Goal: Transaction & Acquisition: Book appointment/travel/reservation

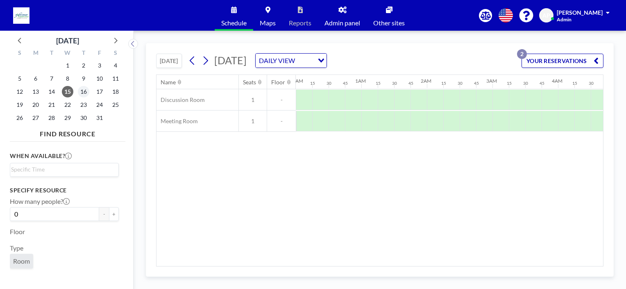
scroll to position [0, 573]
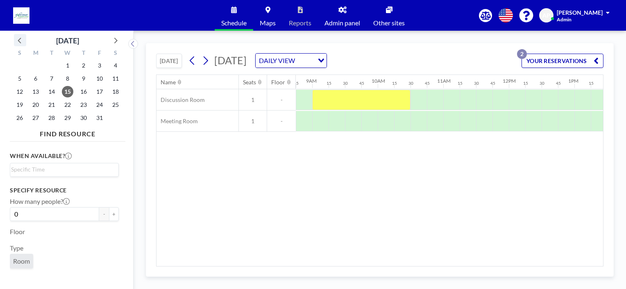
click at [18, 40] on icon at bounding box center [20, 40] width 11 height 11
click at [82, 91] on span "18" at bounding box center [83, 91] width 11 height 11
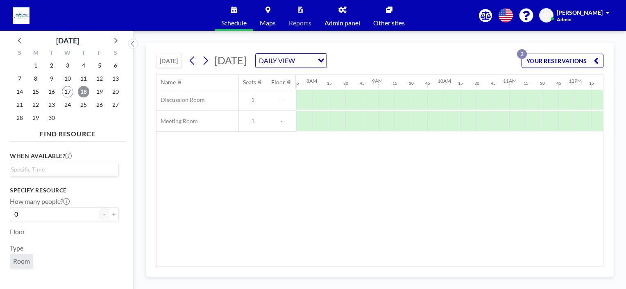
scroll to position [0, 508]
click at [422, 129] on div at bounding box center [418, 121] width 16 height 20
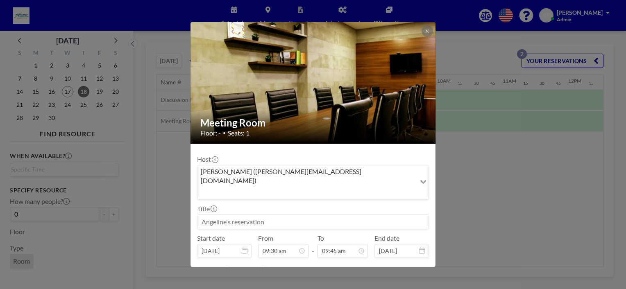
scroll to position [568, 0]
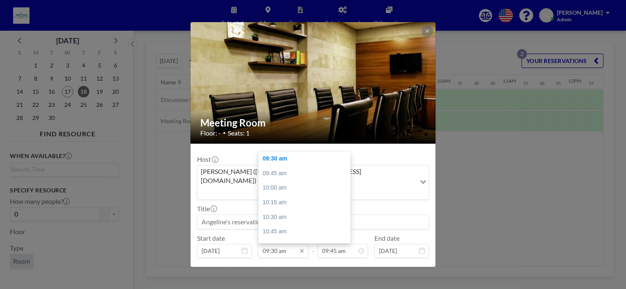
click at [279, 244] on input "09:30 am" at bounding box center [283, 251] width 50 height 14
click at [277, 209] on div "02:00 pm" at bounding box center [306, 216] width 96 height 15
type input "02:00 pm"
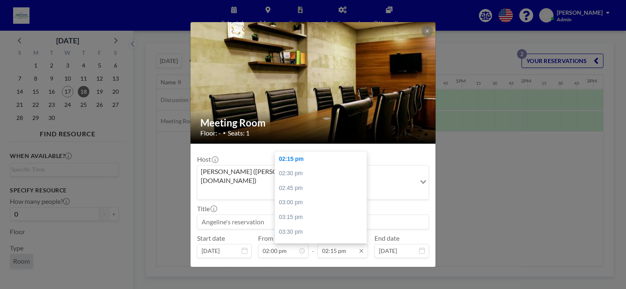
click at [331, 244] on input "02:15 pm" at bounding box center [342, 251] width 50 height 14
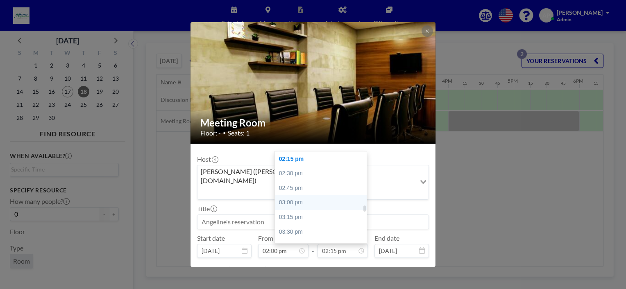
scroll to position [0, 901]
click at [292, 195] on div "03:00 pm" at bounding box center [323, 202] width 96 height 15
type input "03:00 pm"
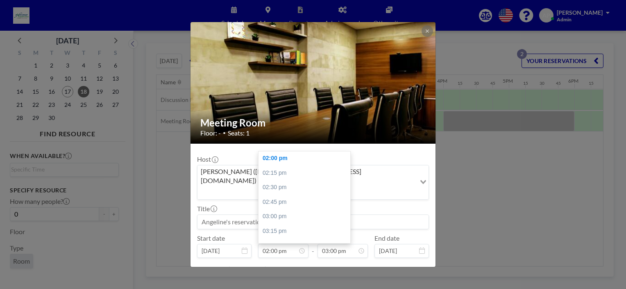
scroll to position [16, 0]
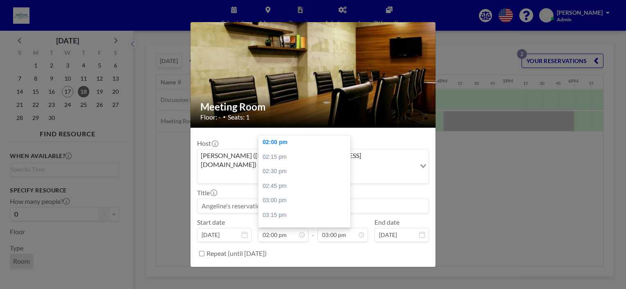
click at [403, 267] on button "BOOK NOW" at bounding box center [407, 274] width 41 height 14
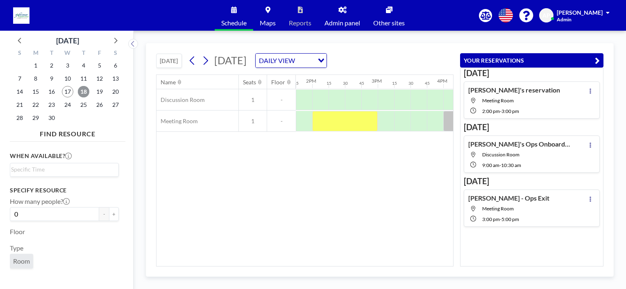
click at [83, 92] on span "18" at bounding box center [83, 91] width 11 height 11
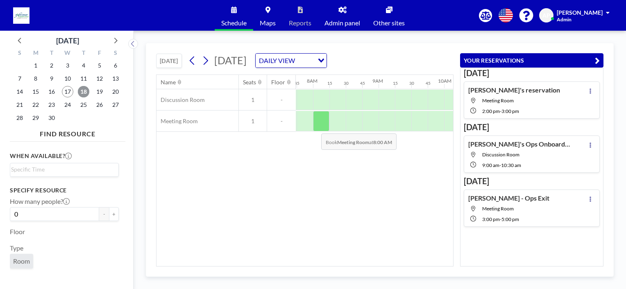
scroll to position [0, 508]
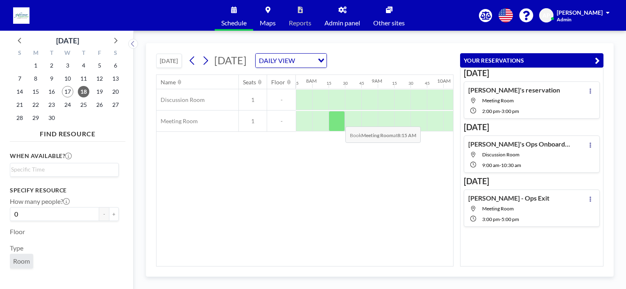
click at [339, 120] on div at bounding box center [336, 121] width 16 height 20
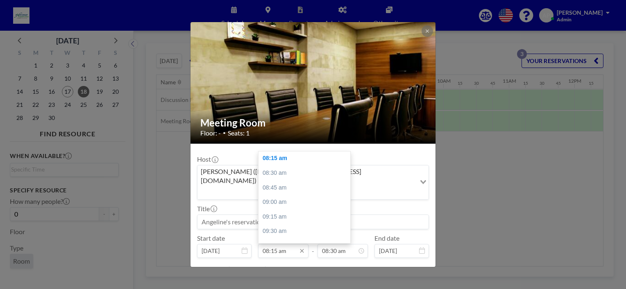
click at [281, 244] on input "08:15 am" at bounding box center [283, 251] width 50 height 14
click at [279, 189] on div "11:00 am" at bounding box center [306, 196] width 96 height 15
type input "11:00 am"
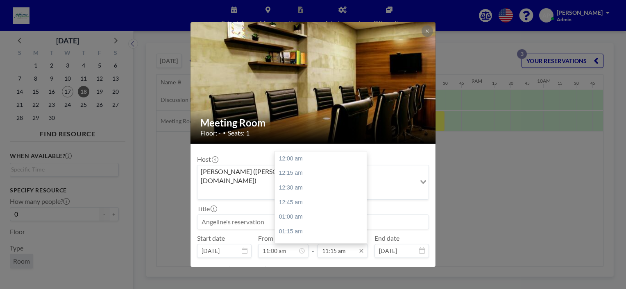
click at [326, 244] on input "11:15 am" at bounding box center [342, 251] width 50 height 14
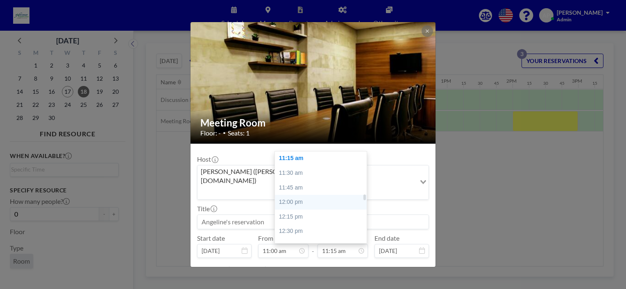
scroll to position [0, 704]
click at [297, 195] on div "12:00 pm" at bounding box center [323, 202] width 96 height 15
type input "12:00 pm"
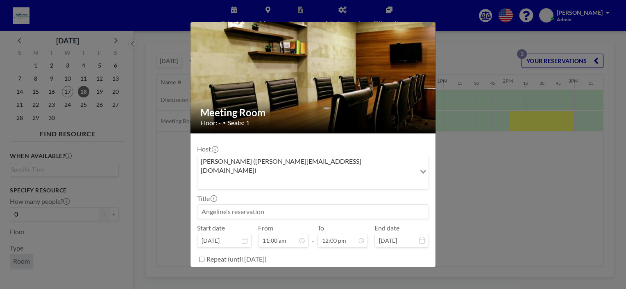
scroll to position [16, 0]
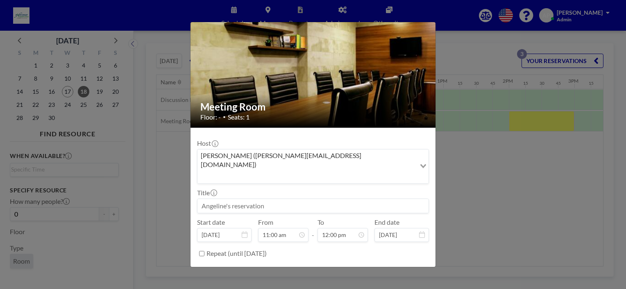
click at [404, 267] on button "BOOK NOW" at bounding box center [407, 274] width 41 height 14
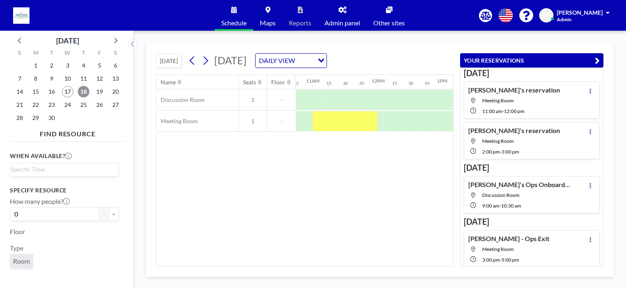
click at [87, 93] on span "18" at bounding box center [83, 91] width 11 height 11
click at [543, 150] on div "[PERSON_NAME]'s reservation Meeting Room 2:00 PM - 3:00 PM" at bounding box center [532, 140] width 136 height 37
click at [589, 132] on icon at bounding box center [590, 131] width 2 height 5
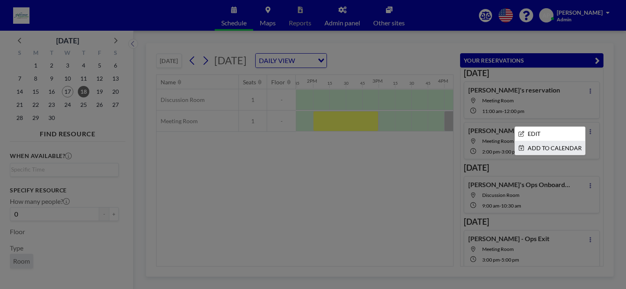
scroll to position [0, 901]
click at [537, 132] on li "EDIT" at bounding box center [550, 134] width 70 height 14
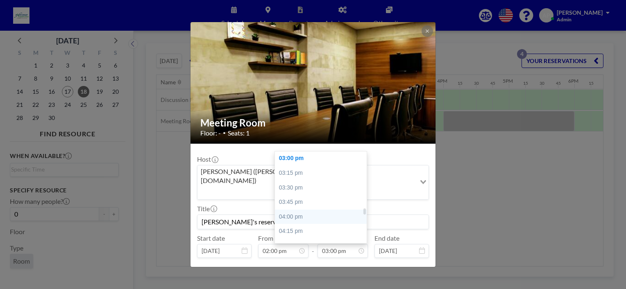
click at [306, 210] on div "04:00 pm" at bounding box center [323, 217] width 96 height 15
type input "04:00 pm"
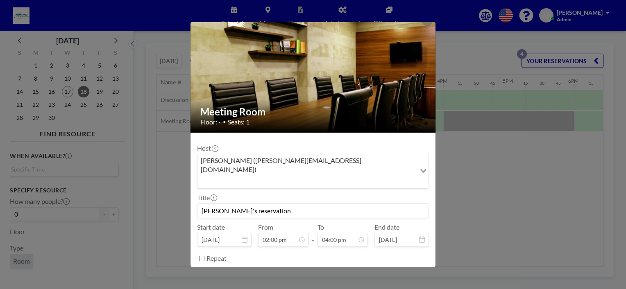
scroll to position [16, 0]
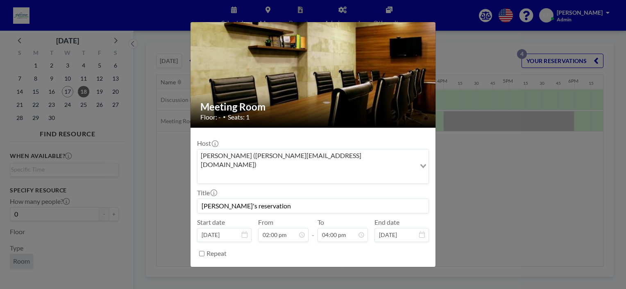
click at [395, 267] on button "SAVE CHANGES" at bounding box center [403, 274] width 52 height 14
